Goal: Transaction & Acquisition: Purchase product/service

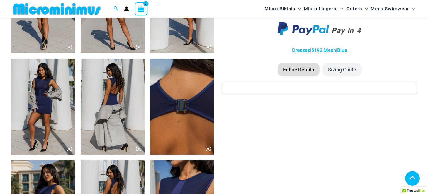
click at [69, 149] on icon at bounding box center [69, 149] width 2 height 2
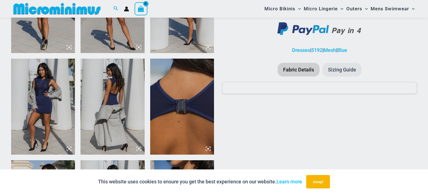
click at [69, 149] on div "“The Hottest Styles You’ve Never Seen” Exclusive Looks. Private Drops. Only Our…" at bounding box center [214, 97] width 428 height 194
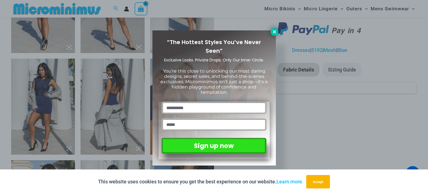
click at [272, 32] on icon at bounding box center [274, 31] width 5 height 5
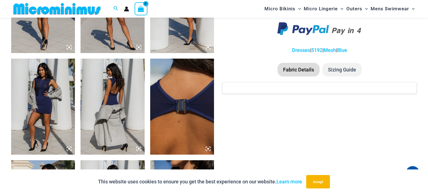
click at [69, 149] on icon at bounding box center [69, 149] width 2 height 2
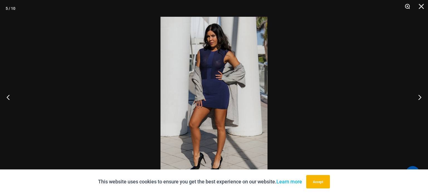
click at [407, 7] on button "Zoom" at bounding box center [405, 8] width 14 height 17
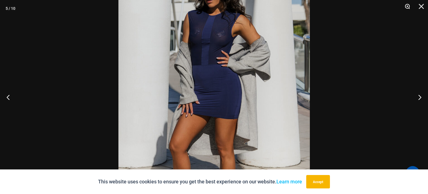
click at [407, 7] on button "Zoom" at bounding box center [405, 8] width 14 height 17
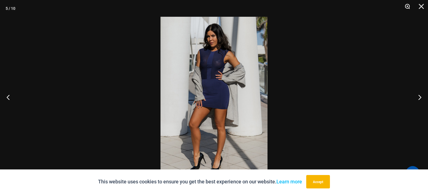
click at [407, 7] on button "Zoom" at bounding box center [405, 8] width 14 height 17
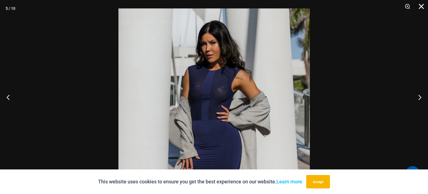
click at [422, 7] on button "Close" at bounding box center [419, 8] width 14 height 17
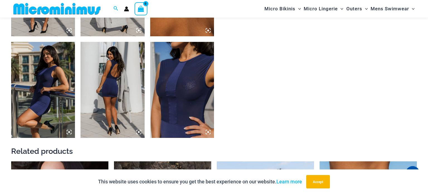
scroll to position [521, 0]
click at [186, 87] on img at bounding box center [182, 90] width 64 height 96
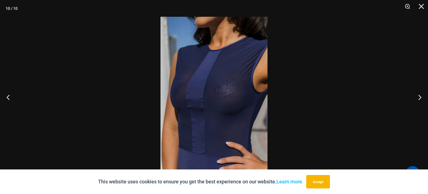
click at [186, 87] on img at bounding box center [213, 97] width 107 height 160
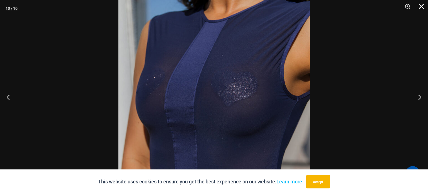
click at [422, 8] on button "Close" at bounding box center [419, 8] width 14 height 17
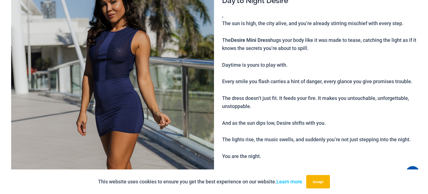
scroll to position [0, 0]
